Goal: Find specific page/section: Find specific page/section

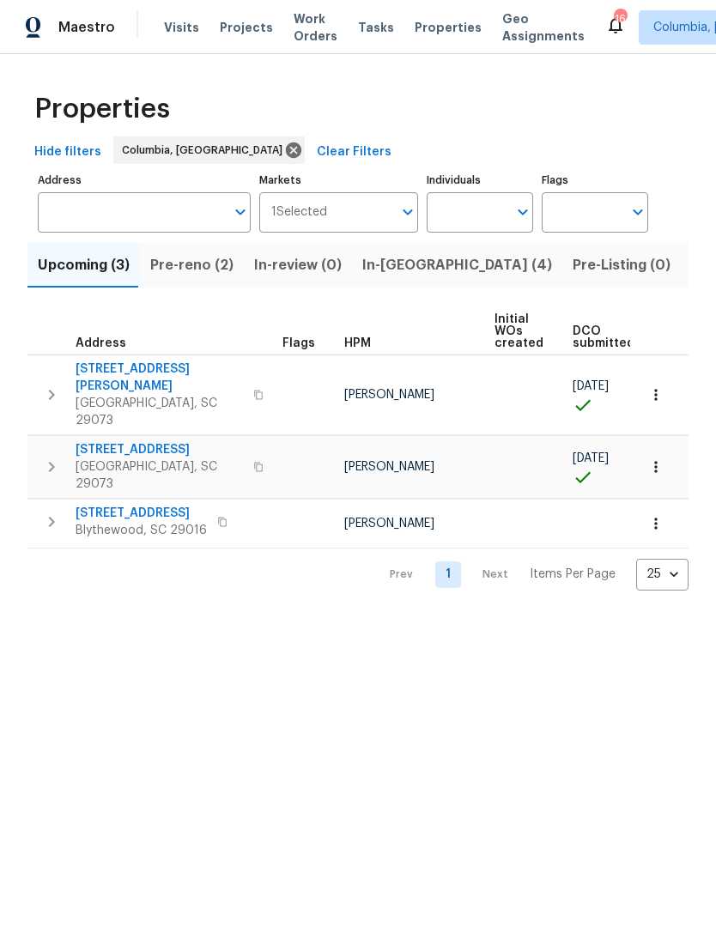
click at [386, 269] on span "In-[GEOGRAPHIC_DATA] (4)" at bounding box center [457, 265] width 190 height 24
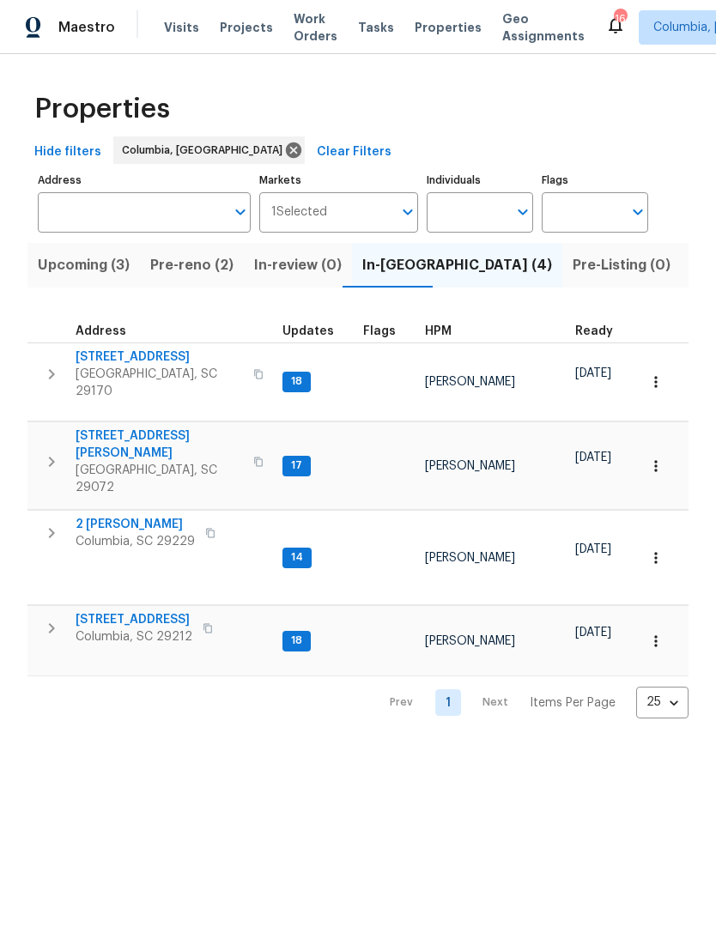
click at [163, 266] on span "Pre-reno (2)" at bounding box center [191, 265] width 83 height 24
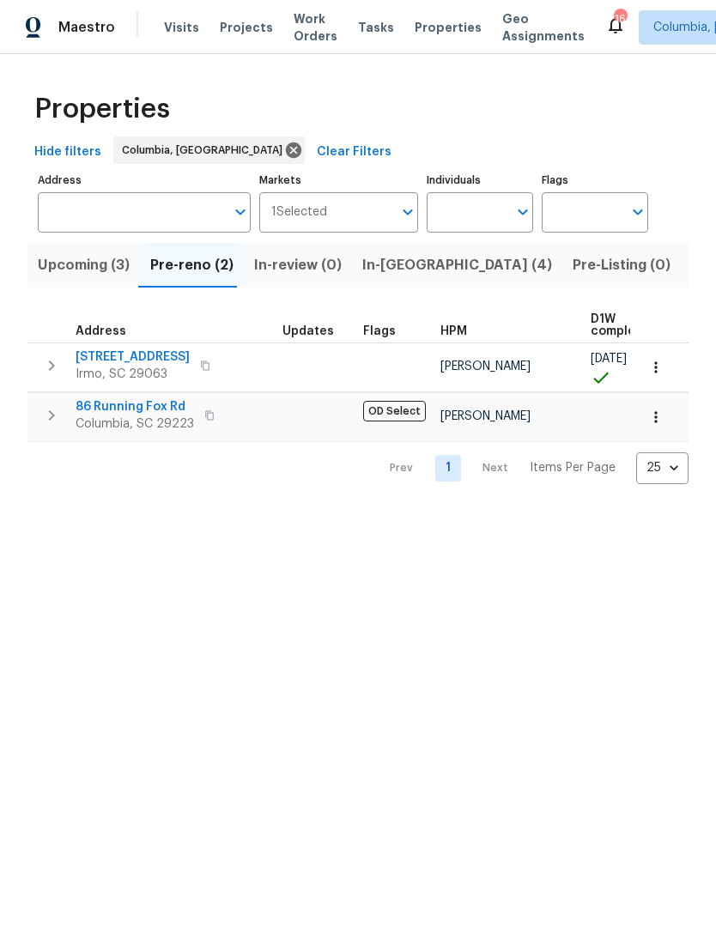
click at [46, 409] on icon "button" at bounding box center [51, 415] width 21 height 21
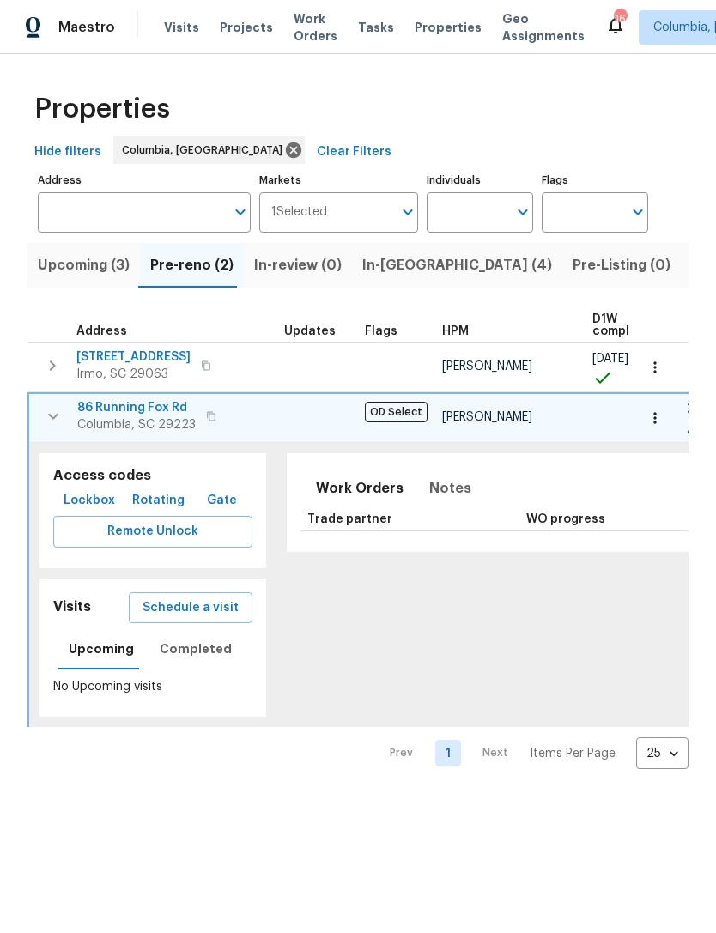
click at [53, 414] on icon "button" at bounding box center [53, 416] width 21 height 21
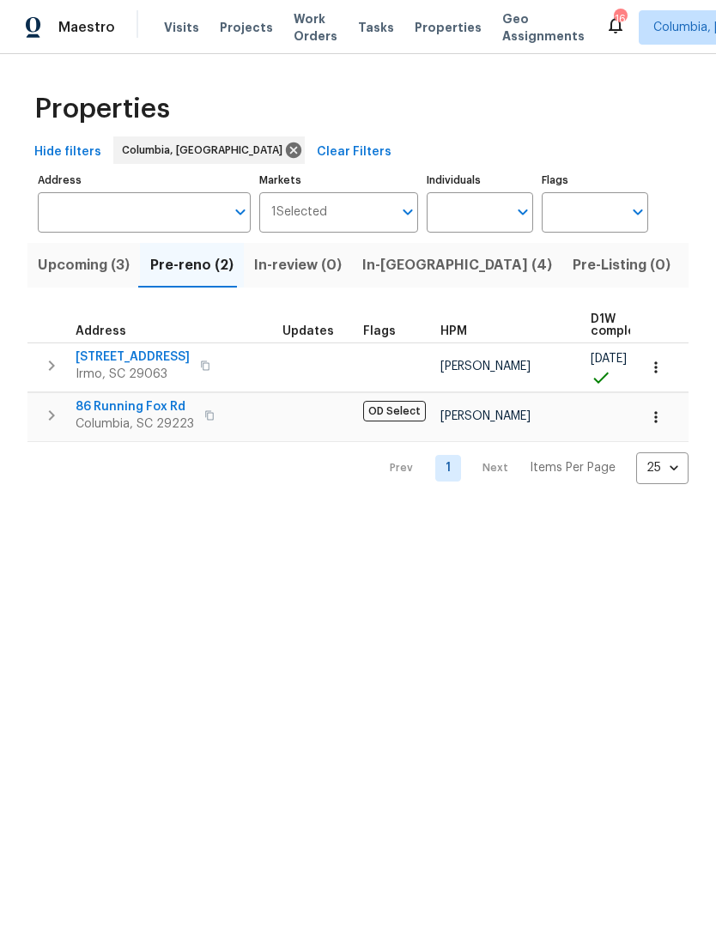
click at [384, 269] on span "In-reno (4)" at bounding box center [457, 265] width 190 height 24
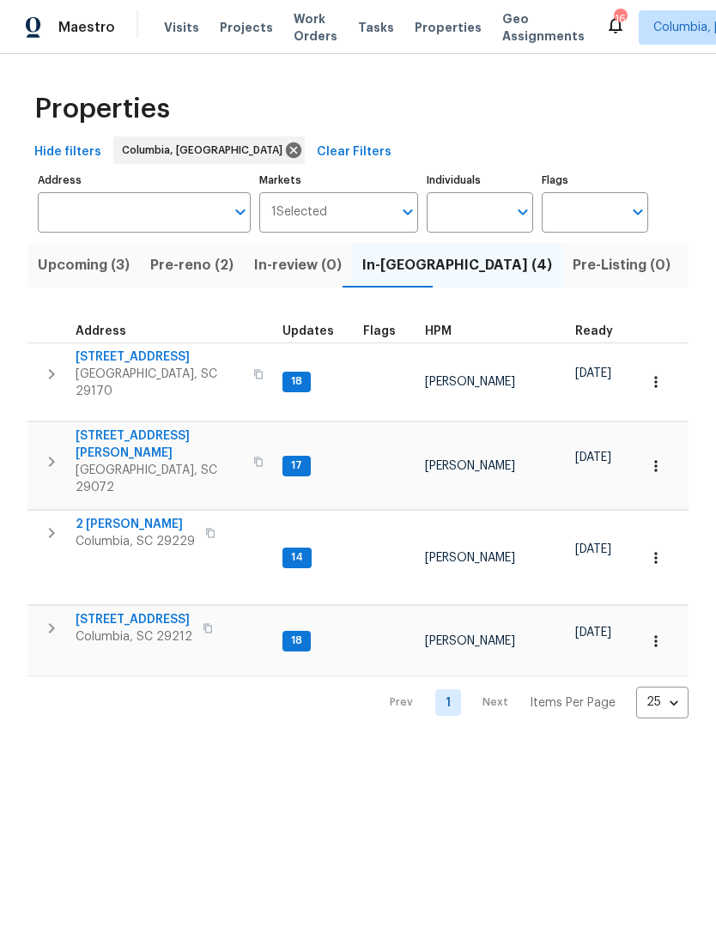
click at [98, 516] on span "2 Alelia Ct" at bounding box center [135, 524] width 119 height 17
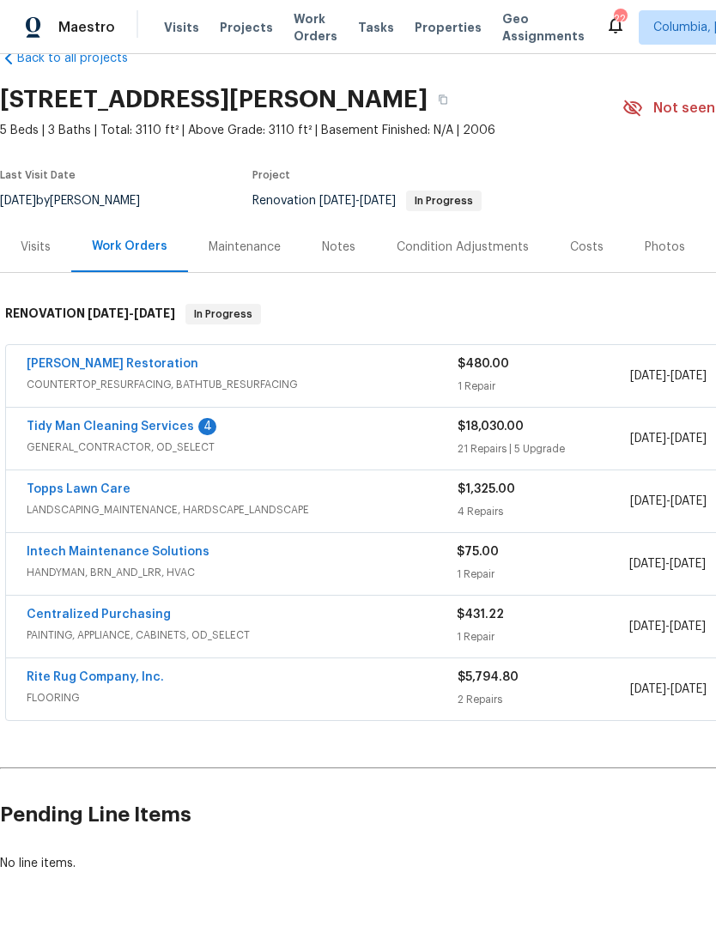
scroll to position [39, 0]
click at [332, 245] on div "Notes" at bounding box center [338, 247] width 33 height 17
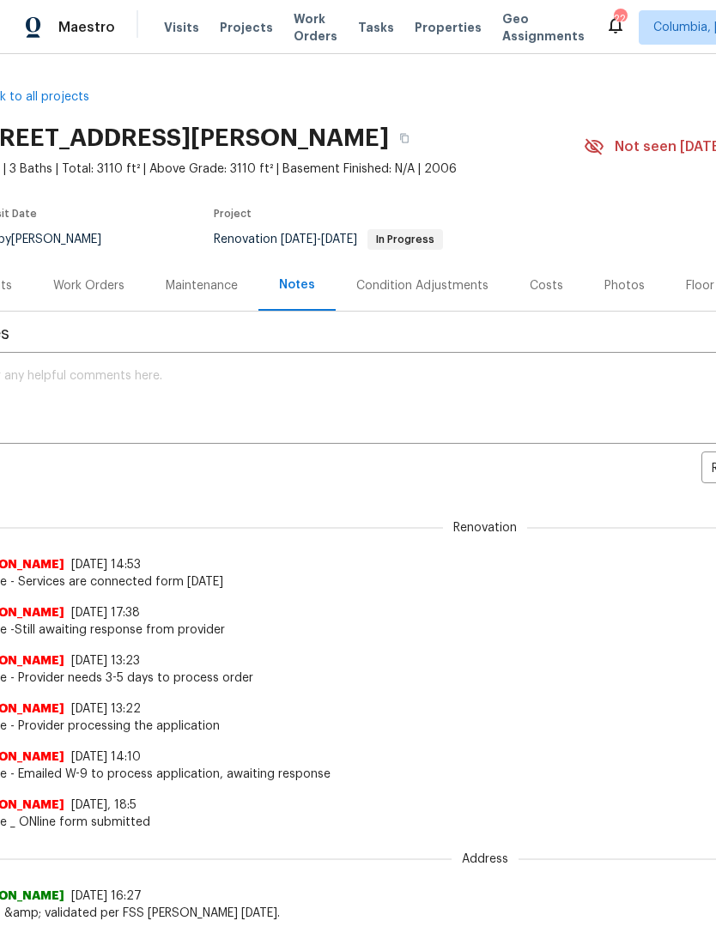
scroll to position [0, 39]
click at [87, 292] on div "Work Orders" at bounding box center [87, 285] width 71 height 17
